Goal: Navigation & Orientation: Find specific page/section

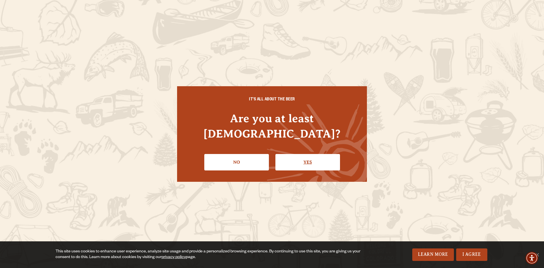
click at [312, 157] on link "Yes" at bounding box center [307, 162] width 65 height 16
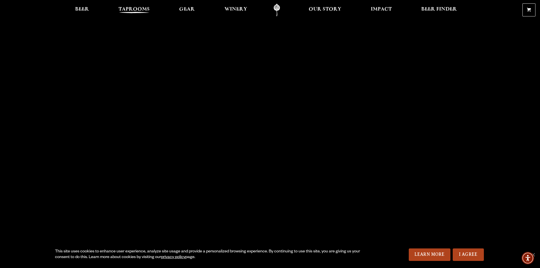
click at [143, 9] on span "Taprooms" at bounding box center [133, 9] width 31 height 5
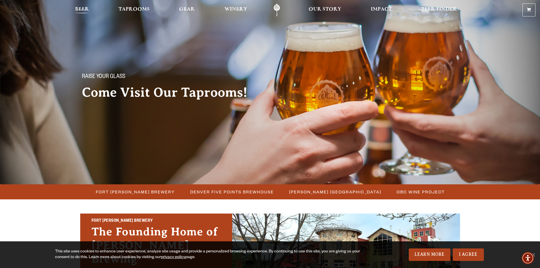
click at [81, 8] on span "Beer" at bounding box center [82, 9] width 14 height 5
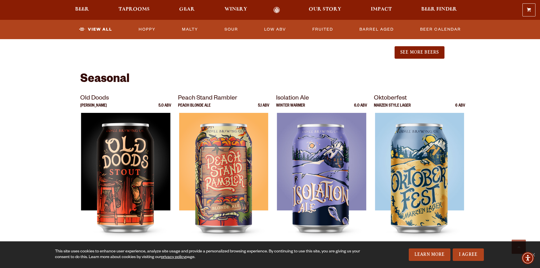
scroll to position [736, 0]
